Goal: Task Accomplishment & Management: Manage account settings

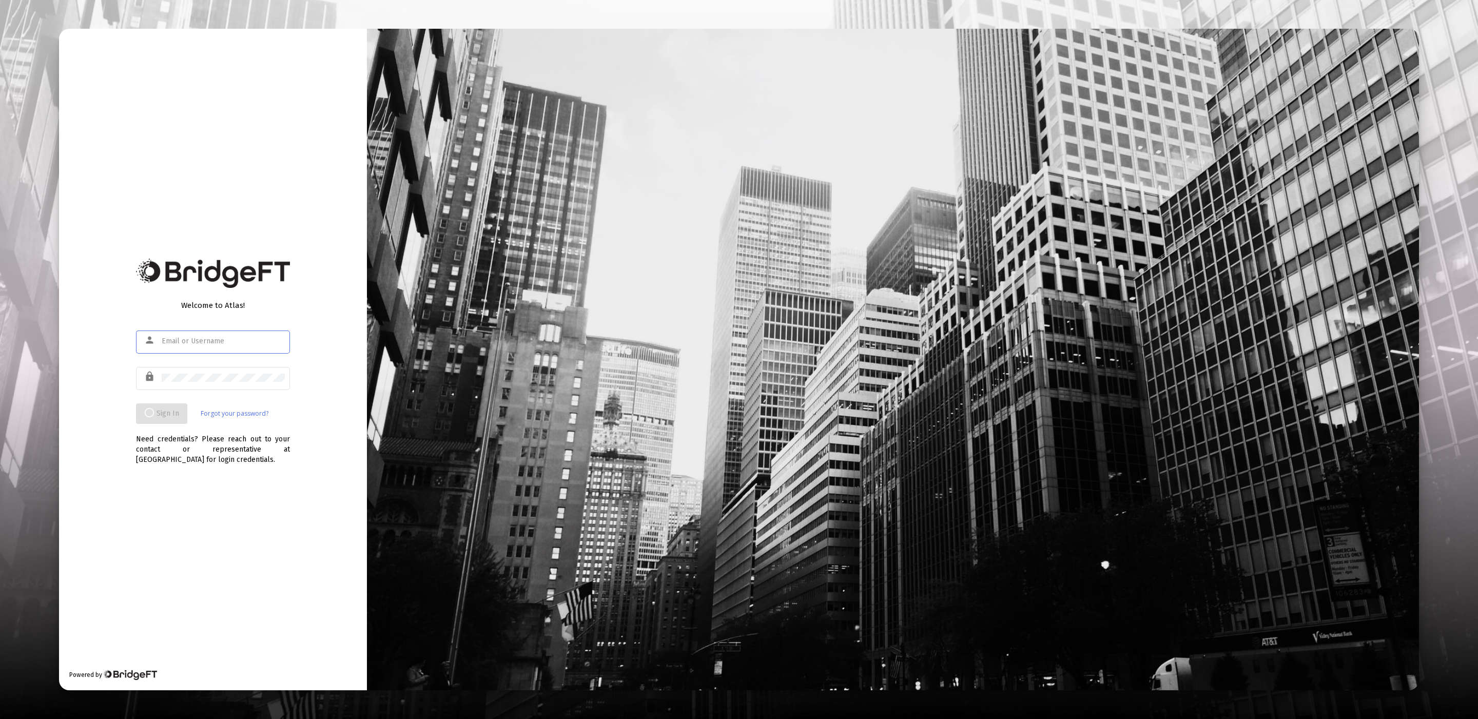
type input "product@zoefin.com"
click at [254, 362] on div "person product@zoefin.com" at bounding box center [213, 346] width 154 height 33
click at [226, 388] on div at bounding box center [223, 377] width 123 height 25
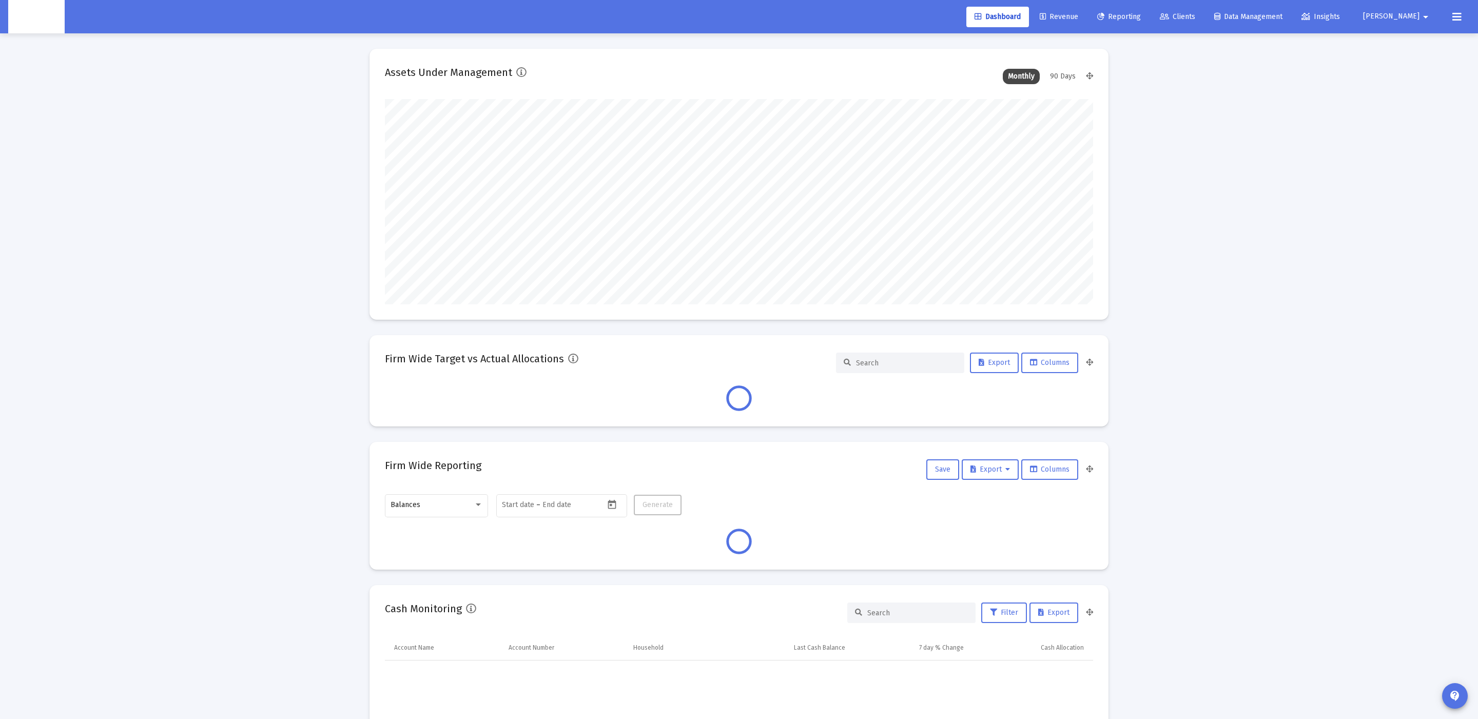
scroll to position [205, 708]
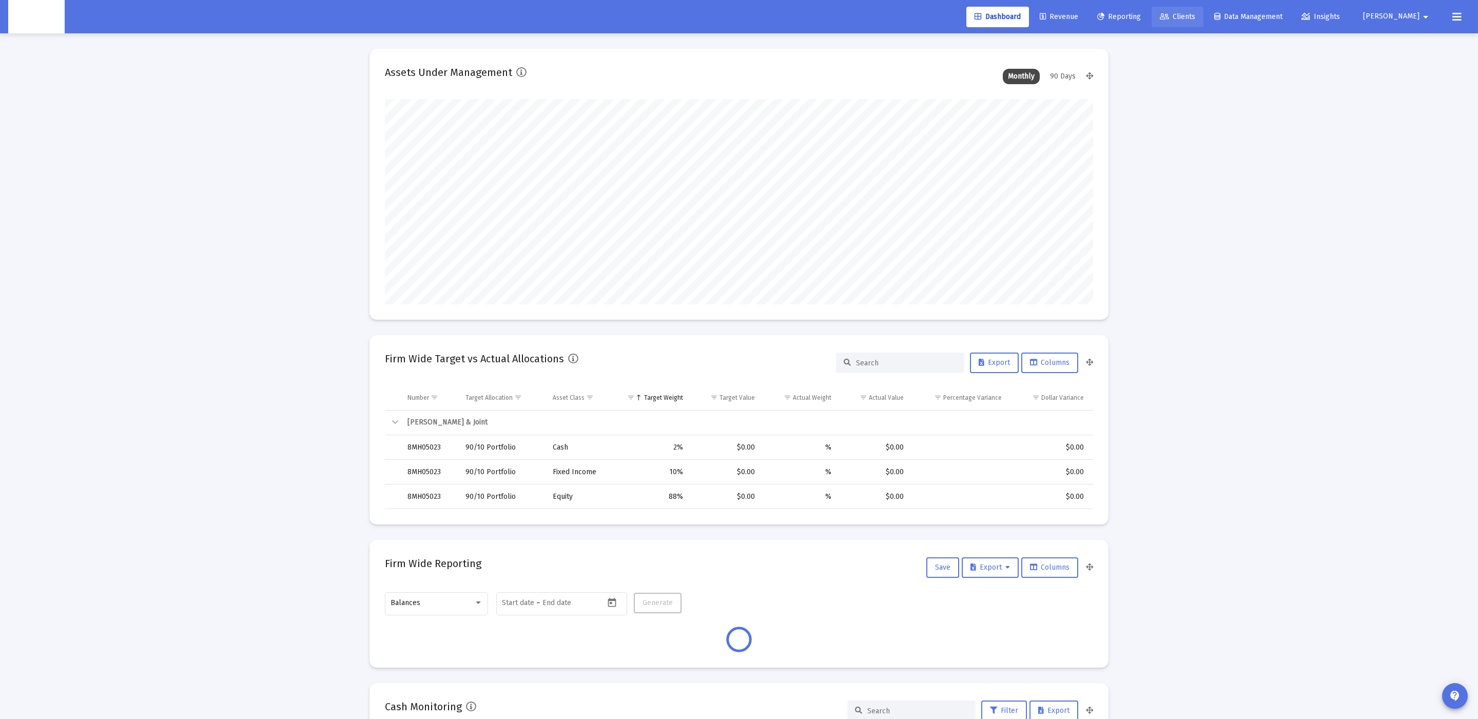
click at [1203, 9] on link "Clients" at bounding box center [1177, 17] width 52 height 21
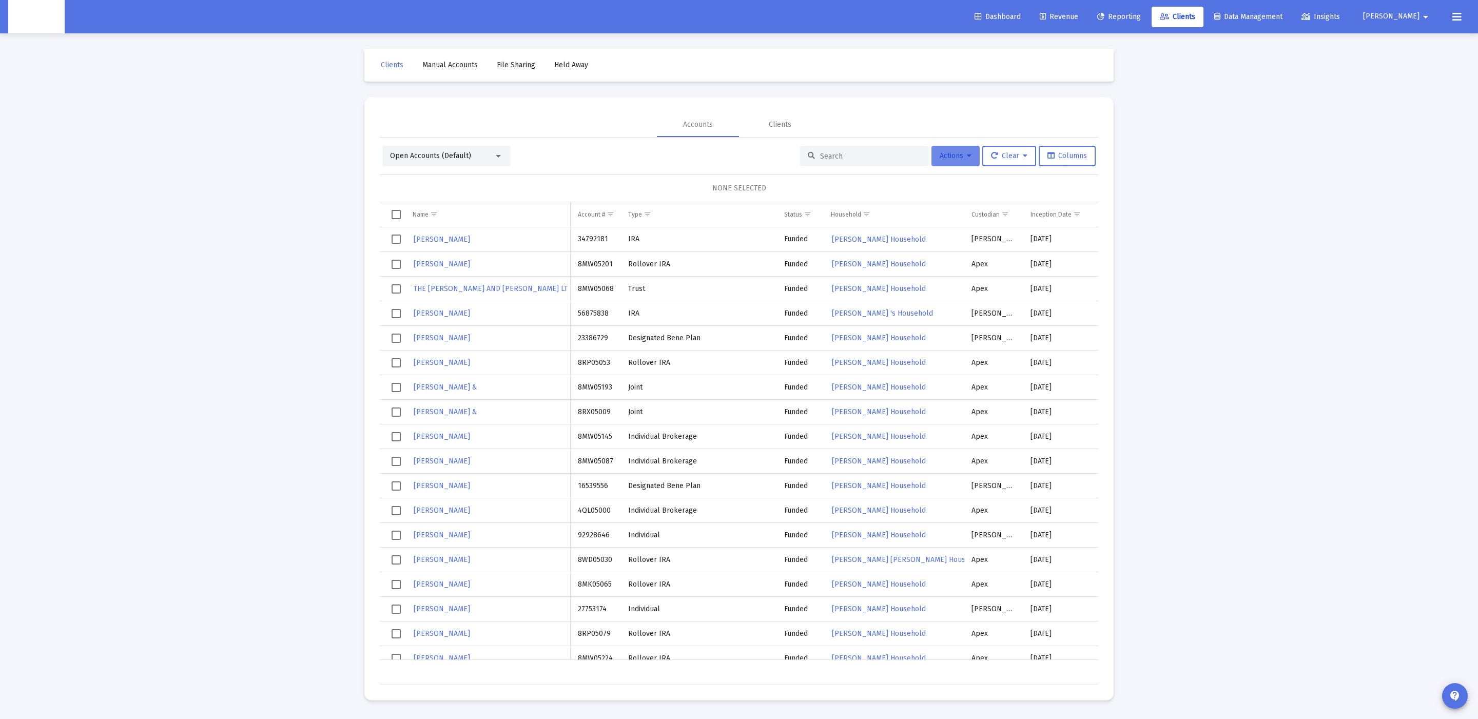
click at [960, 153] on span "Actions" at bounding box center [955, 155] width 32 height 9
click at [1061, 240] on button "Export All Rows" at bounding box center [1069, 232] width 70 height 25
click at [877, 145] on div "Open Accounts (Default) Actions Clear Columns NONE SELECTED Name Name Account #…" at bounding box center [739, 411] width 718 height 547
click at [865, 154] on input at bounding box center [870, 156] width 101 height 9
paste input "94366547"
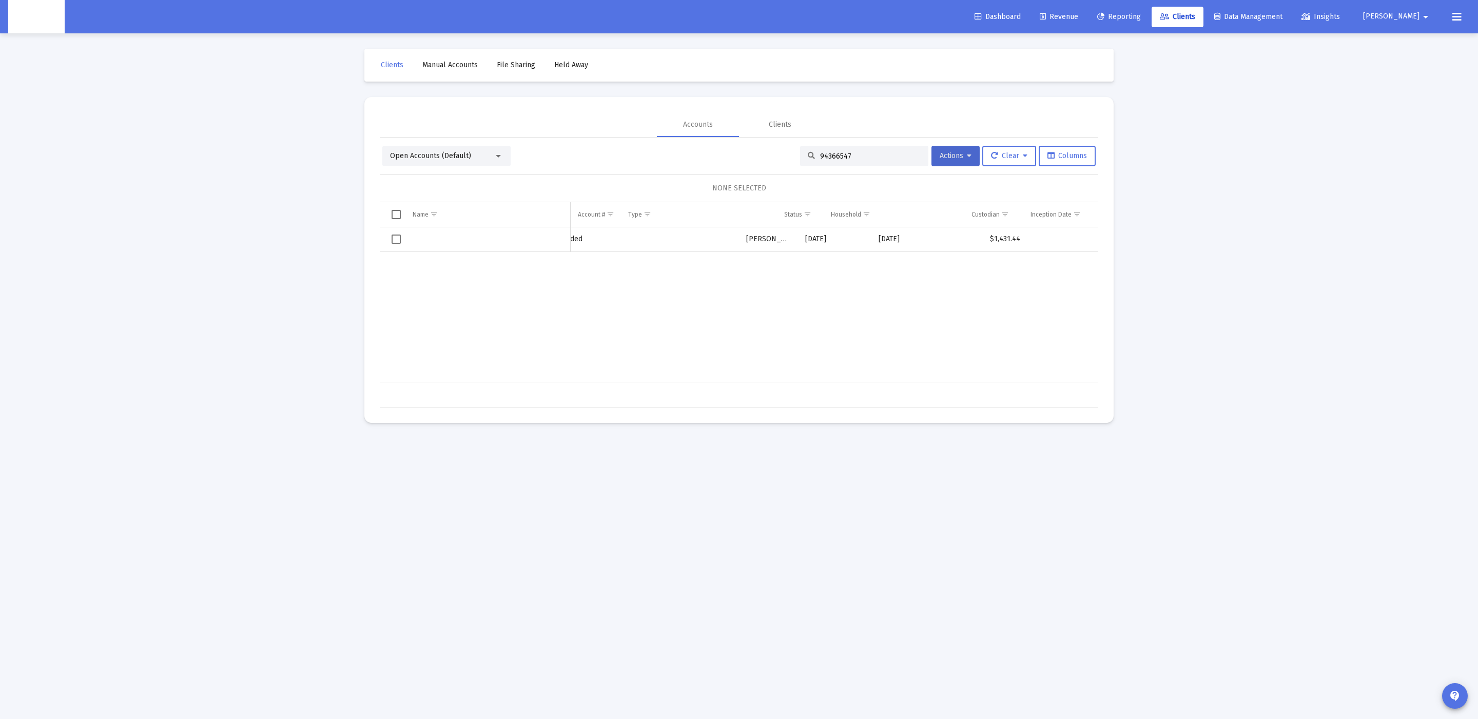
scroll to position [0, 225]
type input "94366547"
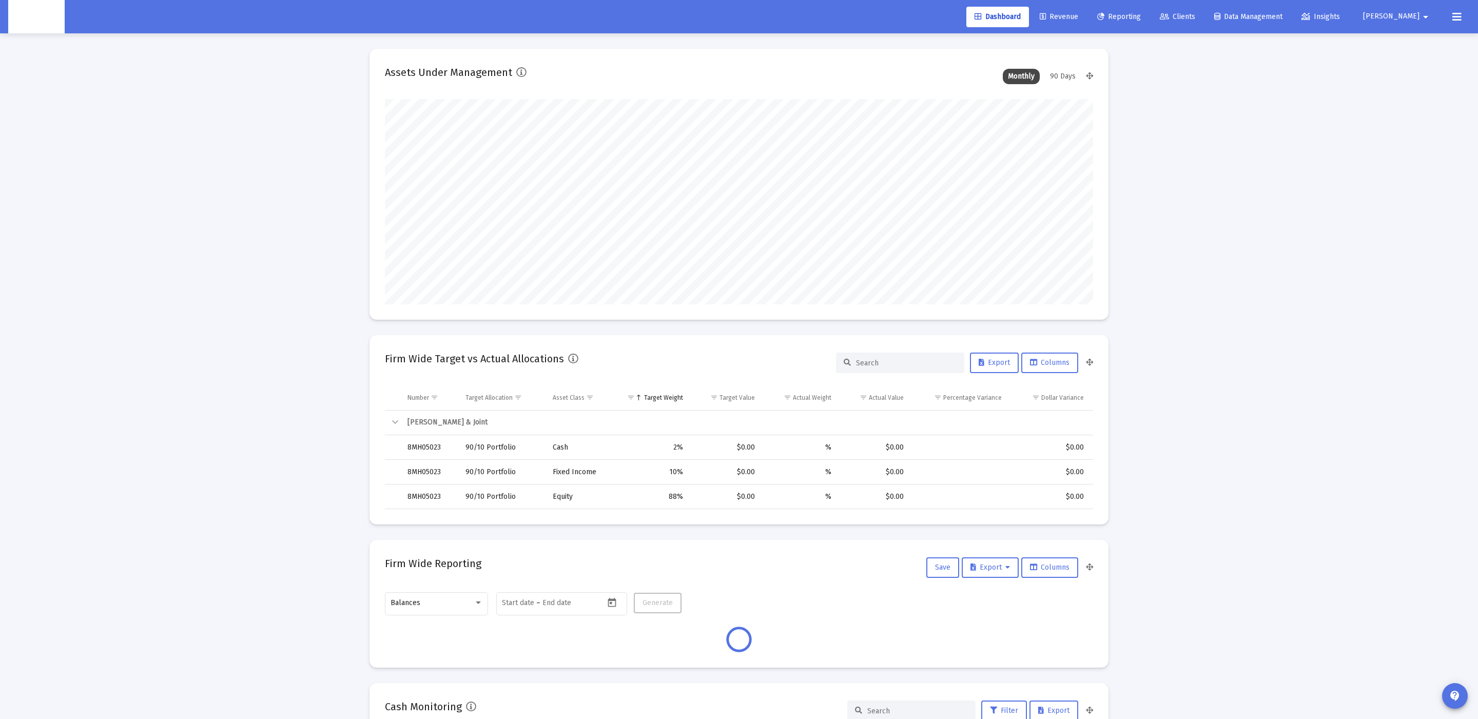
type input "[DATE]"
